Goal: Find specific page/section: Find specific page/section

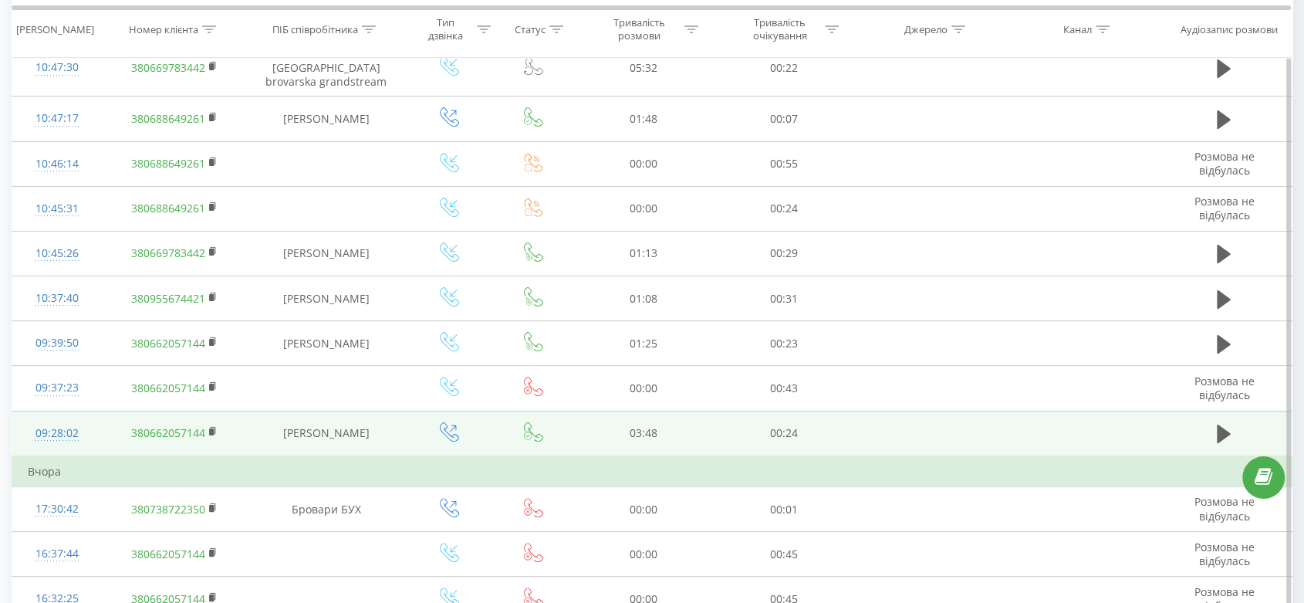
scroll to position [284, 0]
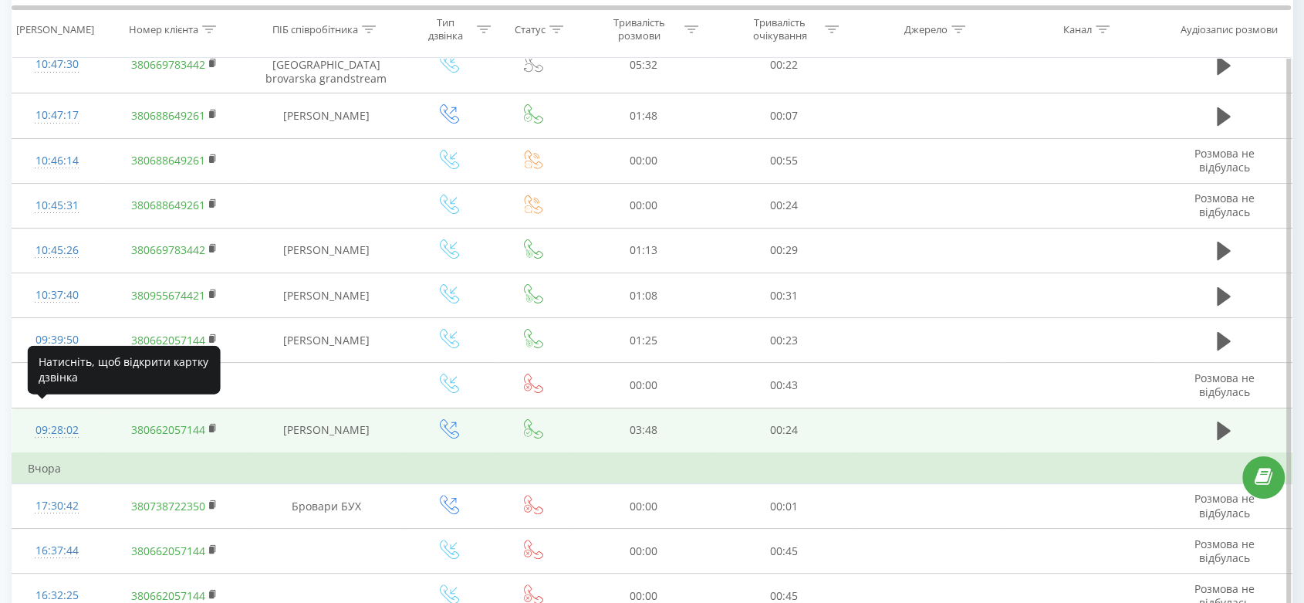
click at [52, 437] on div at bounding box center [57, 437] width 59 height 1
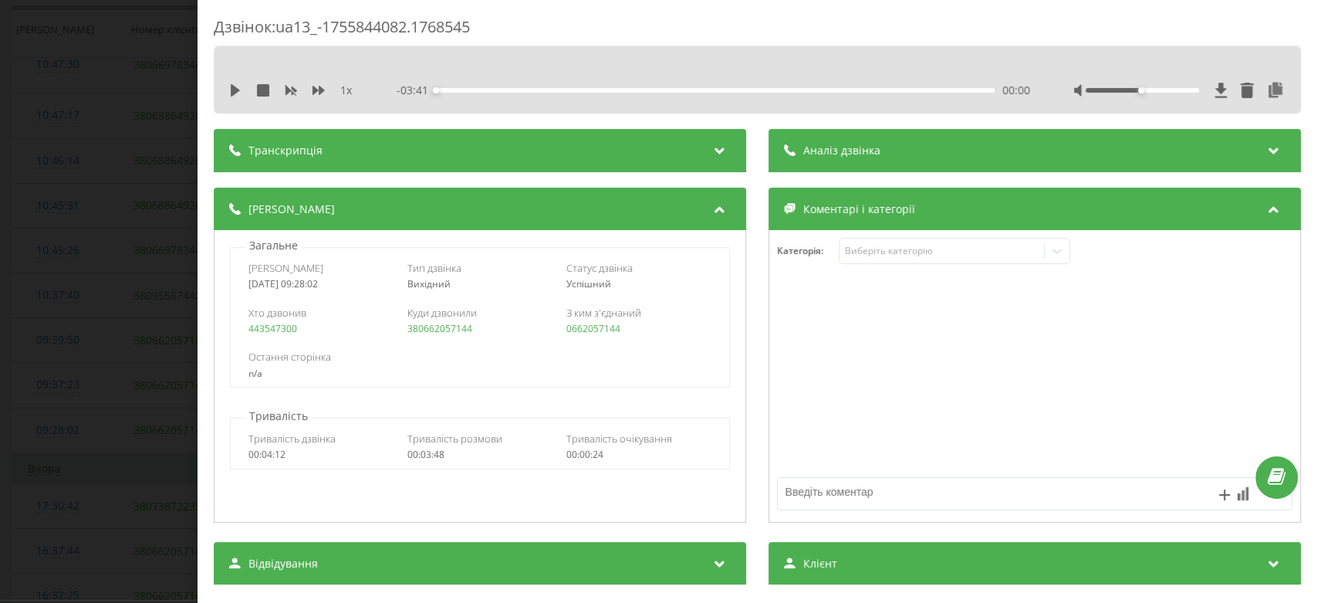
click at [99, 334] on div "Дзвінок : ua13_-1755844082.1768545 1 x - 03:41 00:00 00:00 Транскрипція Для AI-…" at bounding box center [658, 301] width 1317 height 603
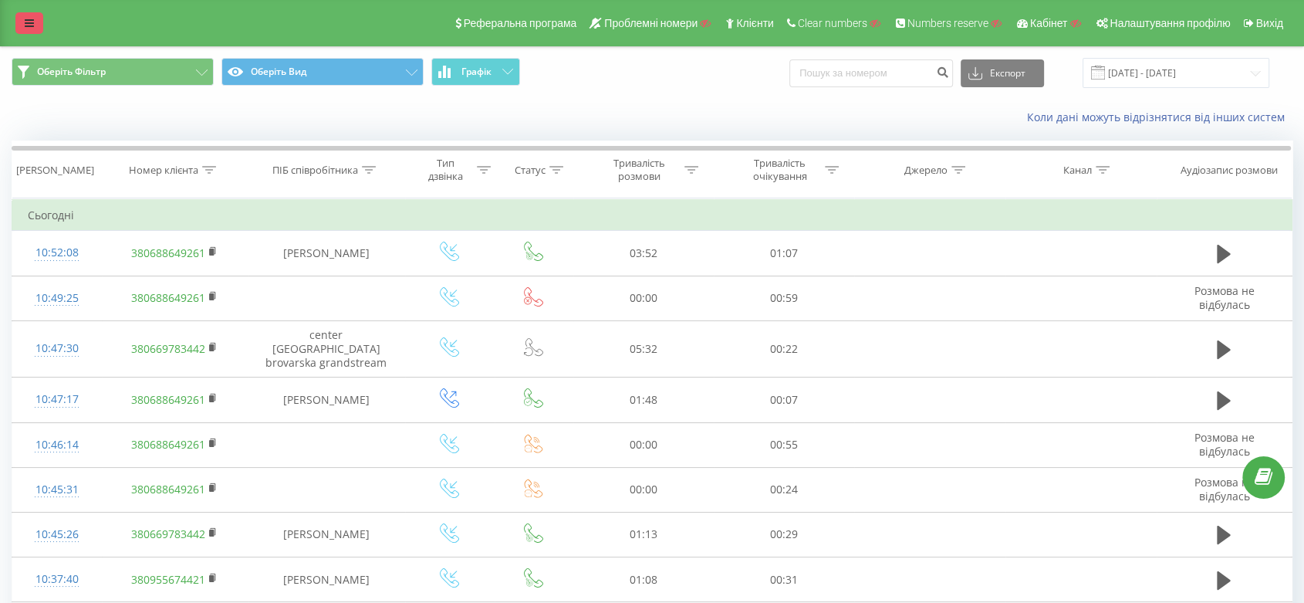
click at [22, 29] on link at bounding box center [29, 23] width 28 height 22
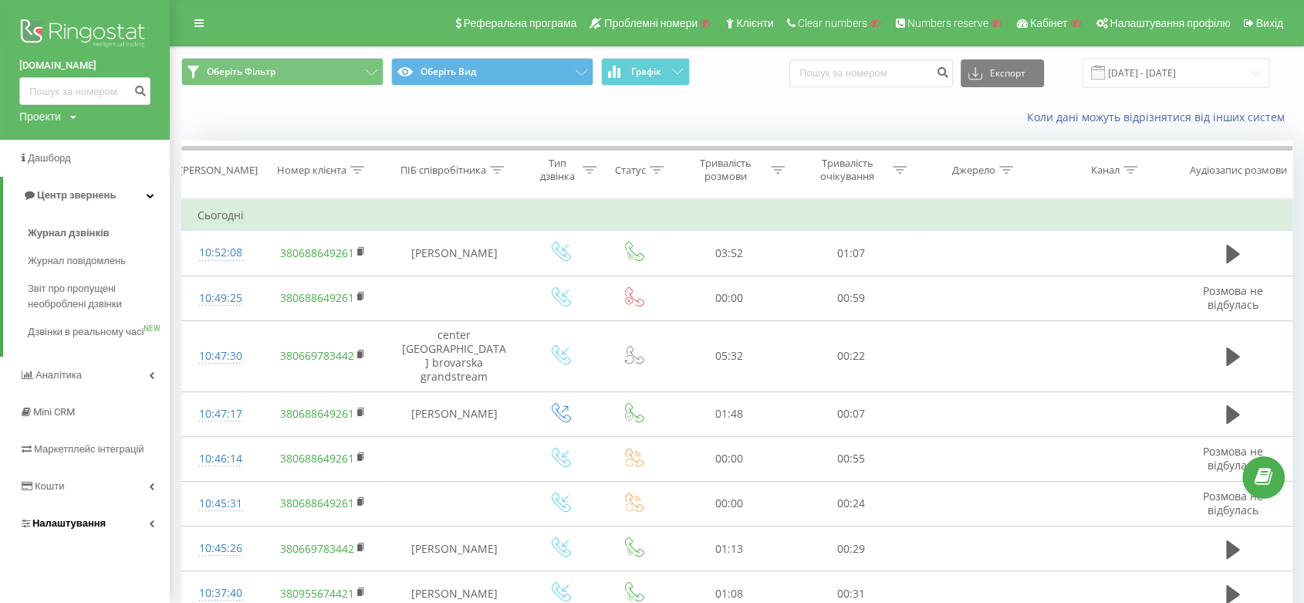
click at [100, 542] on link "Налаштування" at bounding box center [85, 523] width 170 height 37
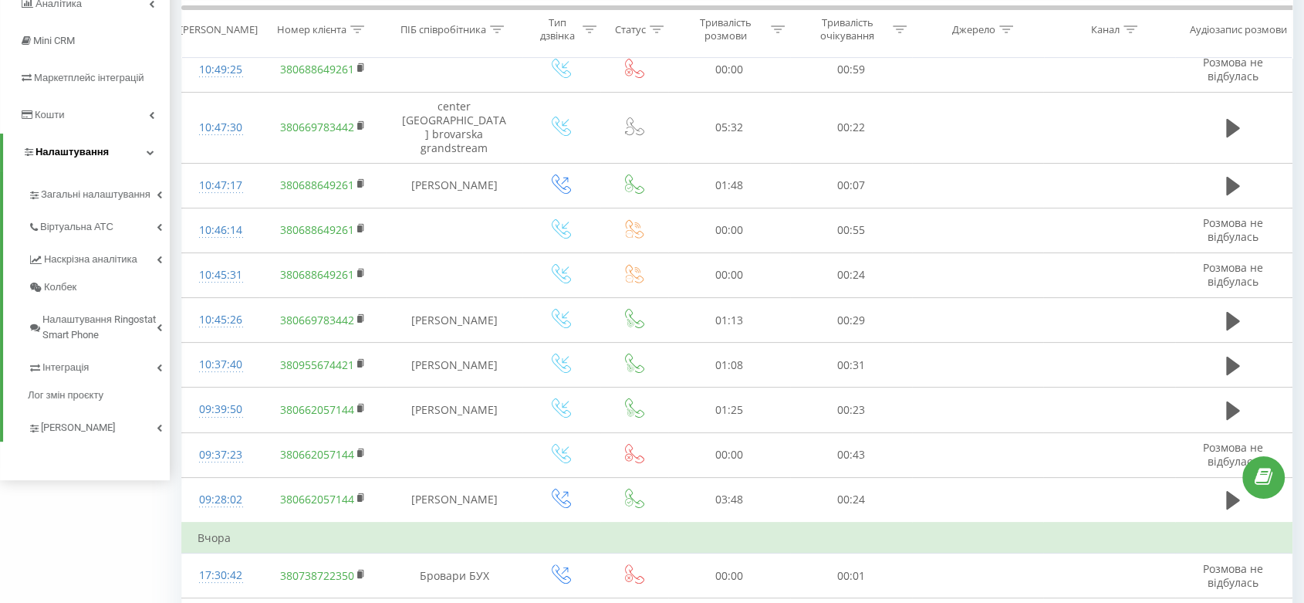
scroll to position [261, 0]
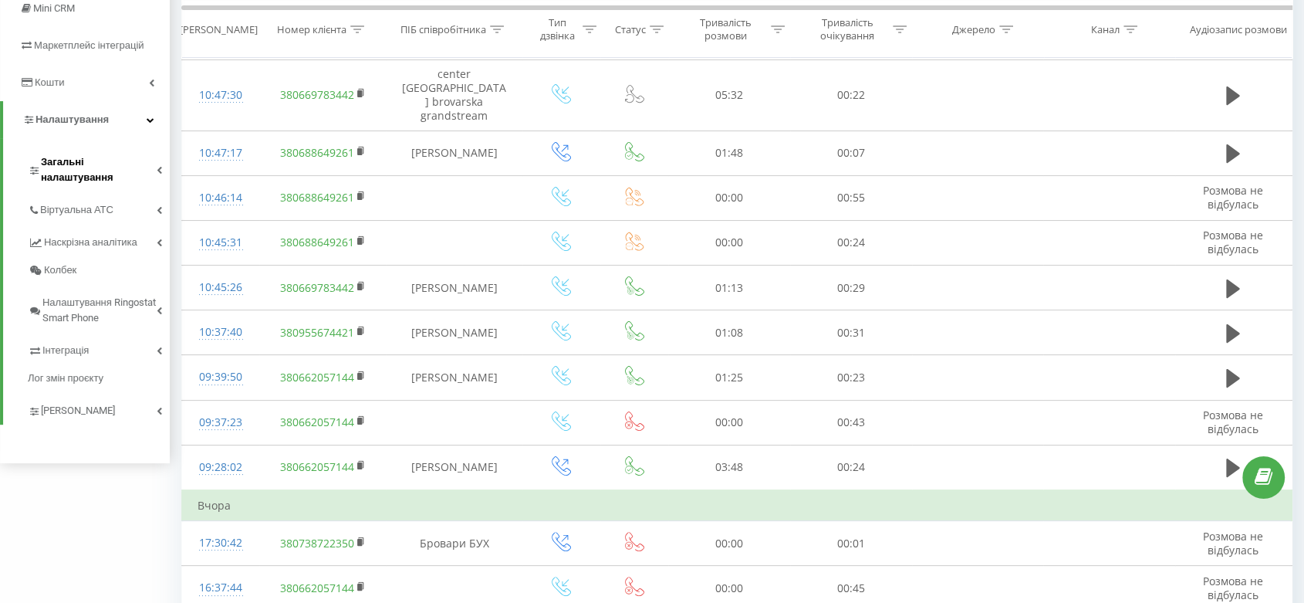
click at [106, 166] on span "Загальні налаштування" at bounding box center [99, 169] width 116 height 31
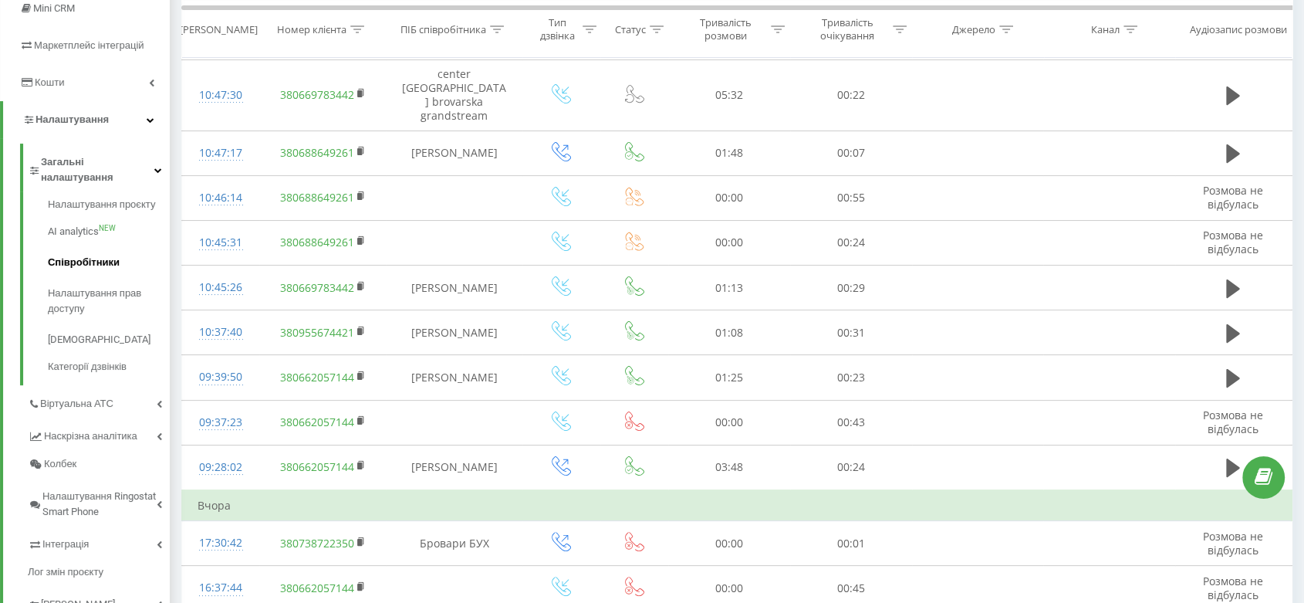
click at [97, 255] on span "Співробітники" at bounding box center [84, 262] width 72 height 15
